Goal: Find specific page/section: Find specific page/section

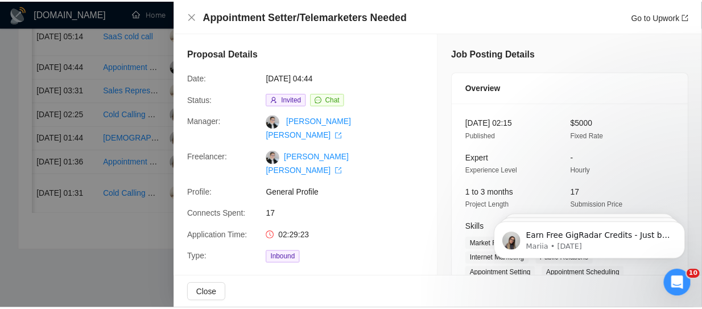
scroll to position [745, 0]
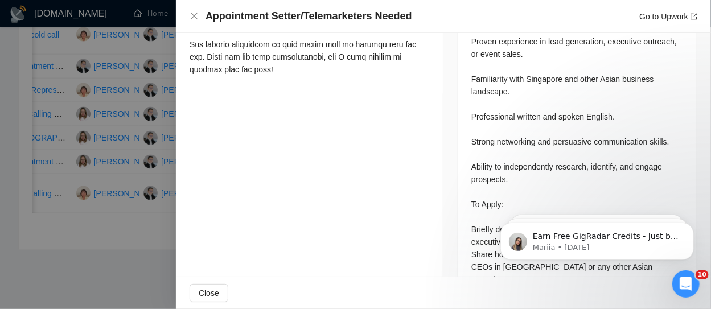
click at [108, 80] on div at bounding box center [355, 154] width 711 height 309
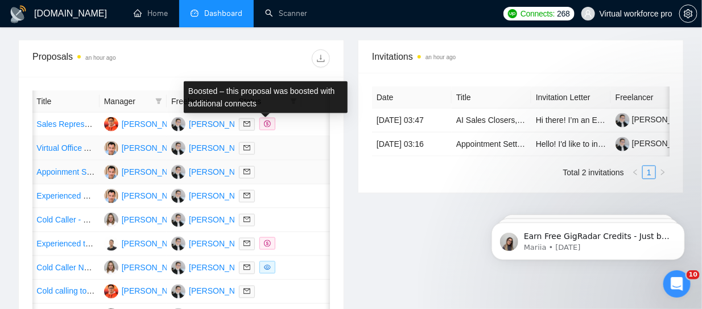
scroll to position [512, 0]
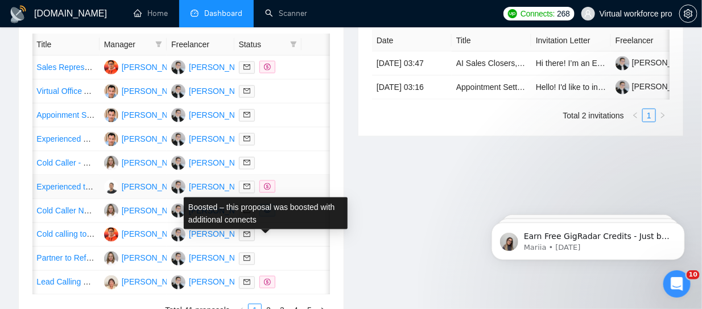
click at [267, 190] on icon "dollar" at bounding box center [267, 186] width 7 height 7
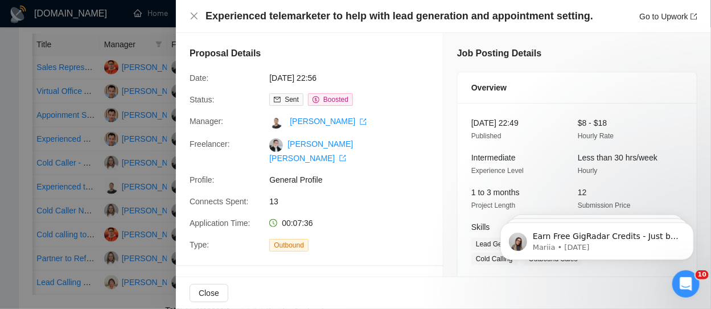
click at [29, 56] on div at bounding box center [355, 154] width 711 height 309
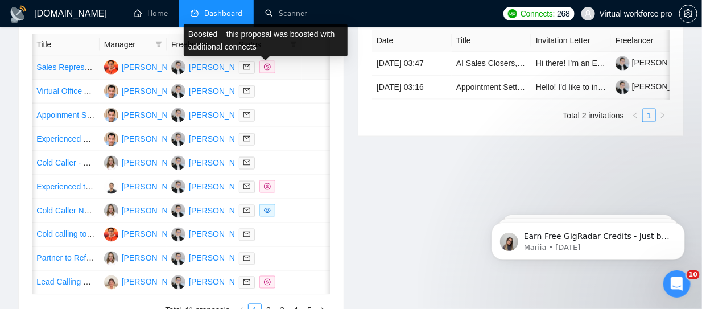
click at [267, 71] on icon "dollar" at bounding box center [267, 67] width 7 height 7
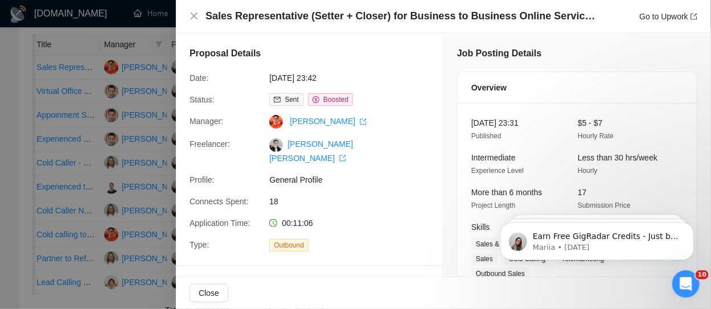
click at [31, 34] on div at bounding box center [355, 154] width 711 height 309
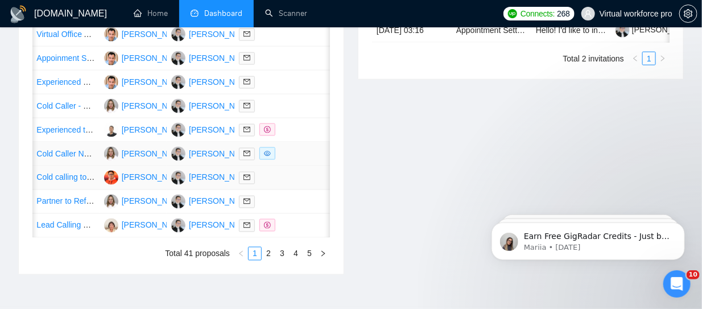
scroll to position [625, 0]
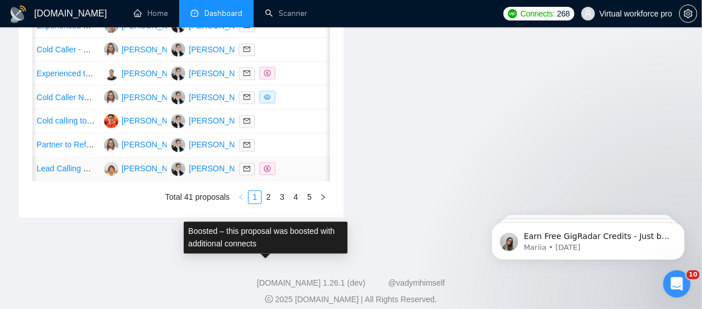
click at [259, 175] on span at bounding box center [267, 169] width 16 height 13
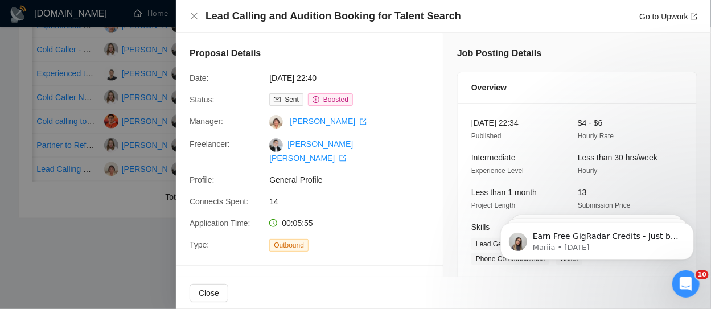
click at [26, 51] on div at bounding box center [355, 154] width 711 height 309
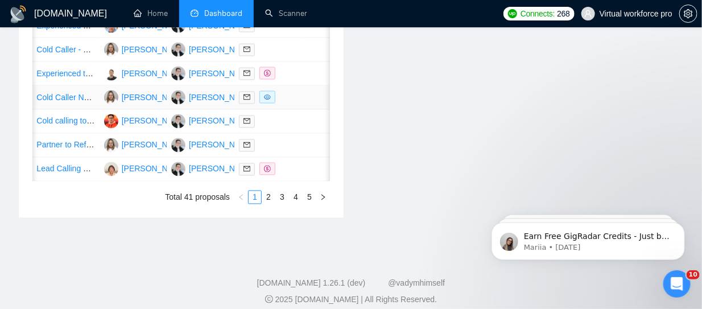
scroll to position [748, 0]
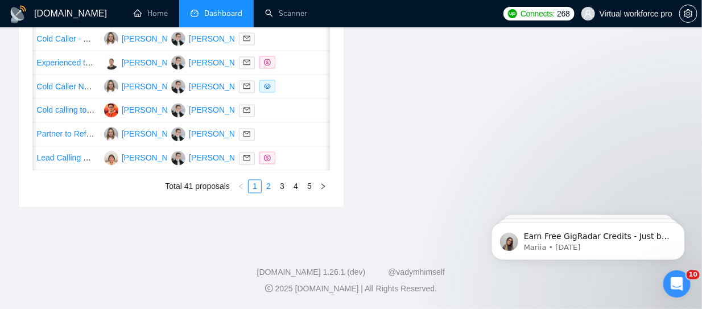
click at [272, 189] on link "2" at bounding box center [268, 186] width 13 height 13
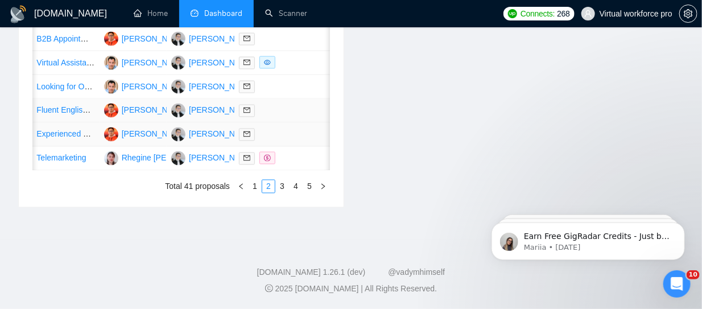
scroll to position [635, 0]
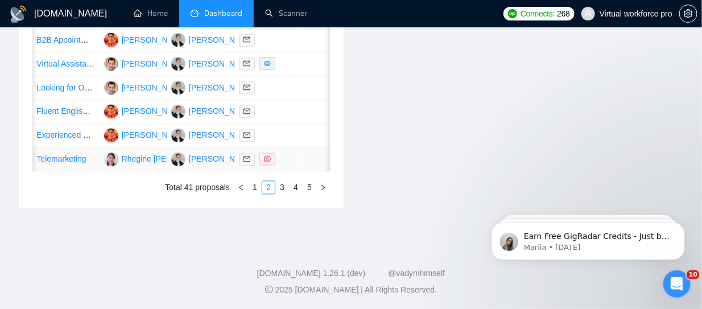
click at [265, 163] on icon "dollar" at bounding box center [267, 159] width 7 height 7
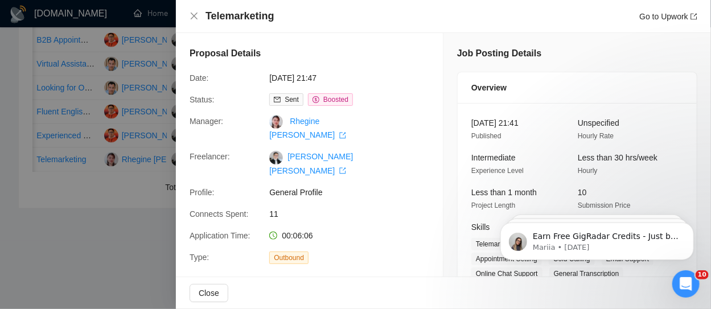
click at [26, 118] on div at bounding box center [355, 154] width 711 height 309
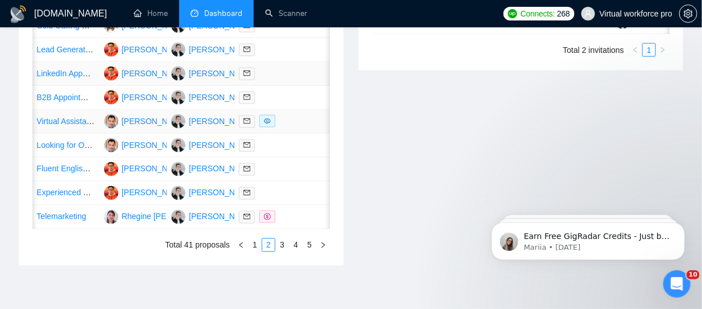
scroll to position [521, 0]
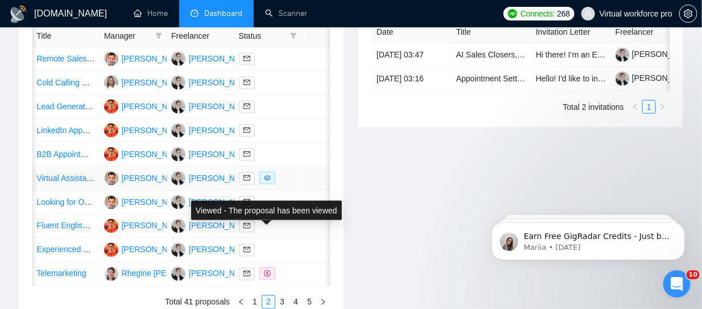
click at [267, 182] on icon "eye" at bounding box center [267, 178] width 7 height 7
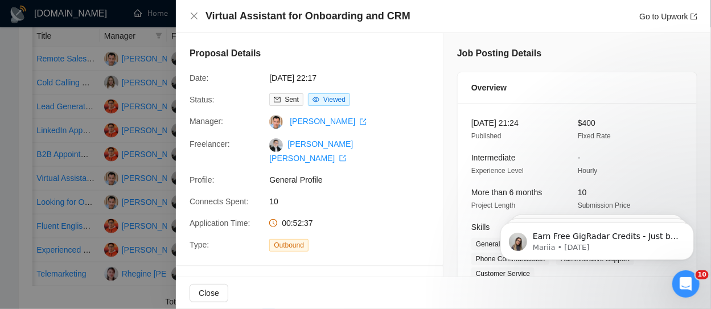
click at [97, 126] on div at bounding box center [355, 154] width 711 height 309
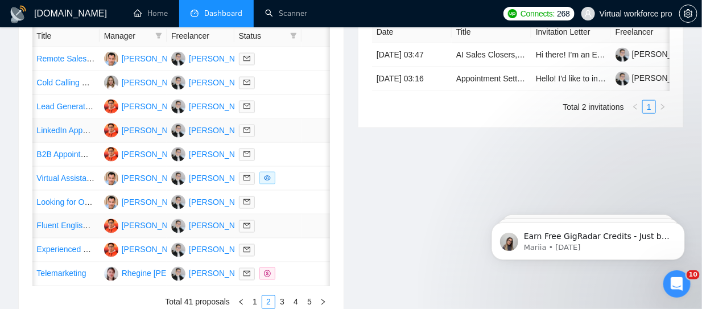
scroll to position [635, 0]
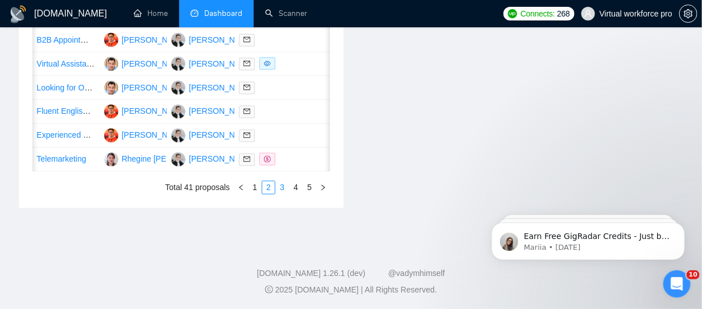
click at [286, 194] on link "3" at bounding box center [282, 188] width 13 height 13
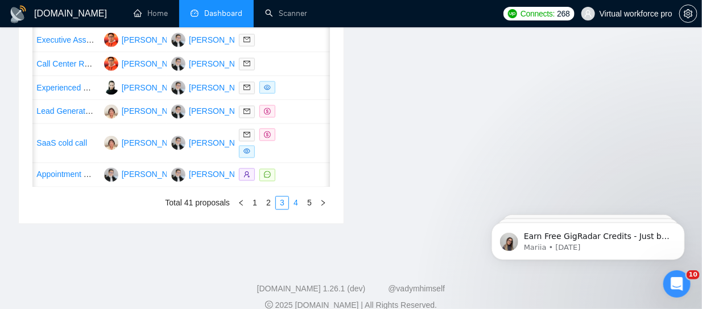
click at [300, 209] on link "4" at bounding box center [296, 203] width 13 height 13
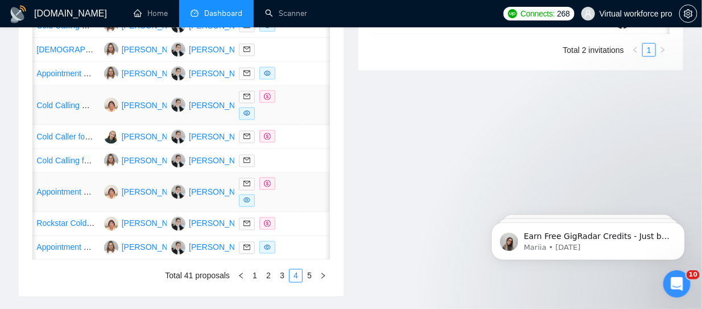
scroll to position [691, 0]
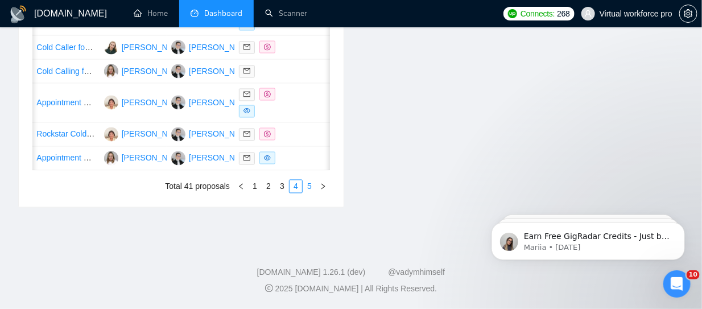
click at [312, 193] on link "5" at bounding box center [309, 186] width 13 height 13
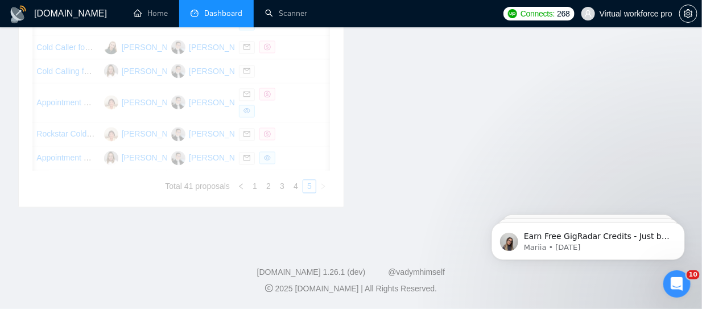
scroll to position [447, 0]
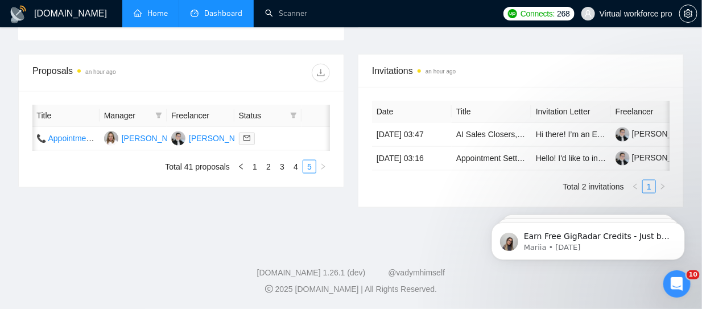
click at [159, 10] on link "Home" at bounding box center [151, 14] width 34 height 10
